Goal: Information Seeking & Learning: Compare options

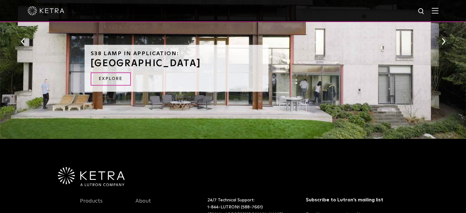
scroll to position [643, 0]
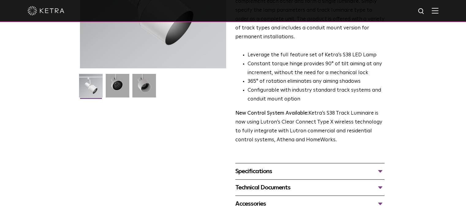
scroll to position [122, 0]
click at [126, 88] on img at bounding box center [118, 88] width 24 height 28
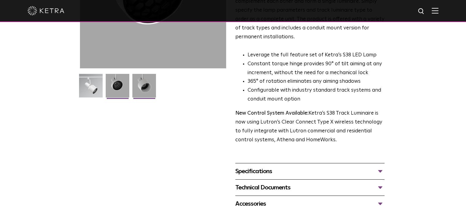
click at [145, 84] on img at bounding box center [144, 88] width 24 height 28
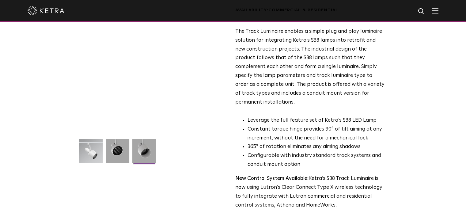
scroll to position [61, 0]
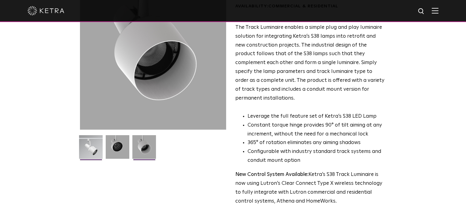
click at [92, 139] on img at bounding box center [91, 149] width 24 height 28
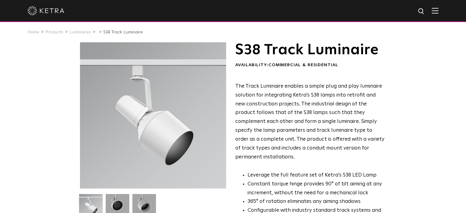
scroll to position [0, 0]
